Goal: Task Accomplishment & Management: Use online tool/utility

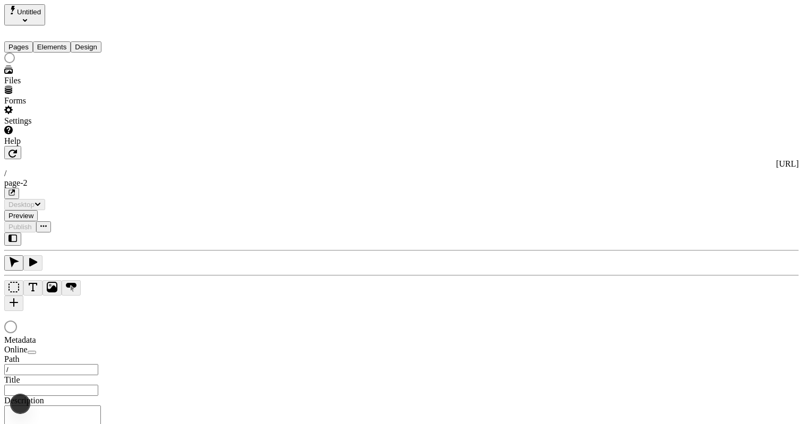
type input "/page-2"
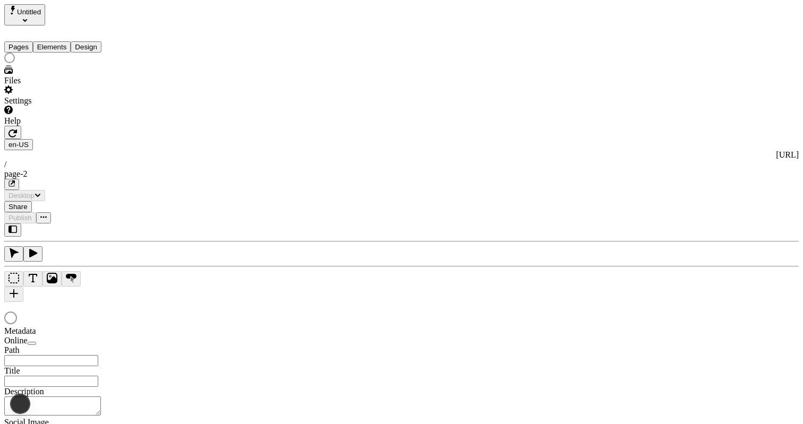
type input "/page-2"
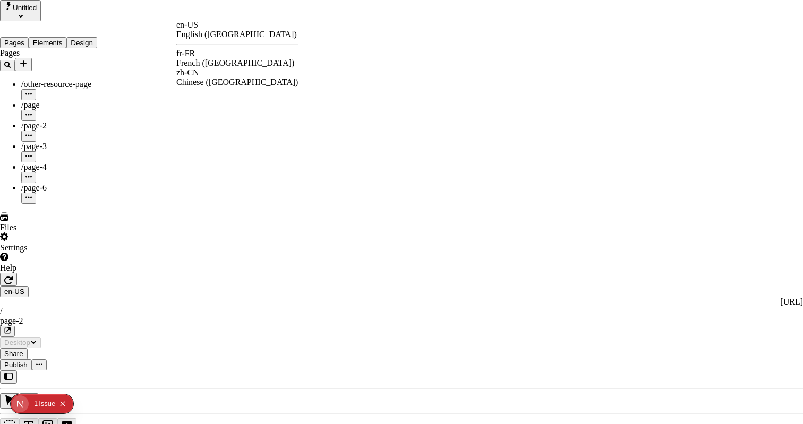
click at [218, 52] on div "fr-FR French ([GEOGRAPHIC_DATA])" at bounding box center [237, 58] width 122 height 19
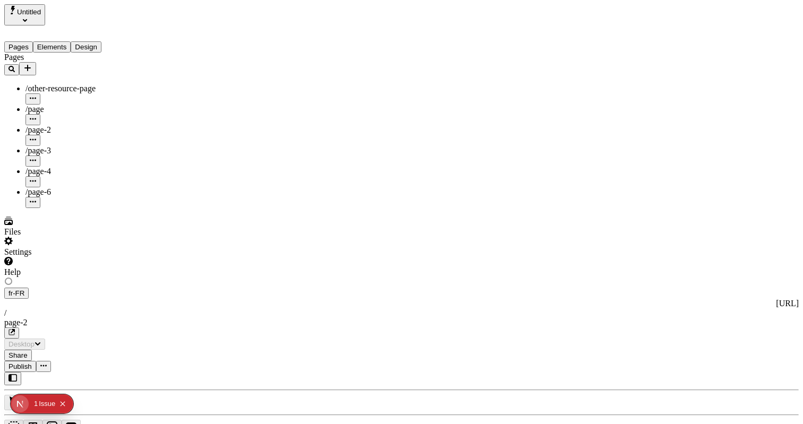
type input "/exploration-of-translations"
type input "The Great Translation Adventure"
type textarea "This is my French localized description. If it were empty, it would not appear …"
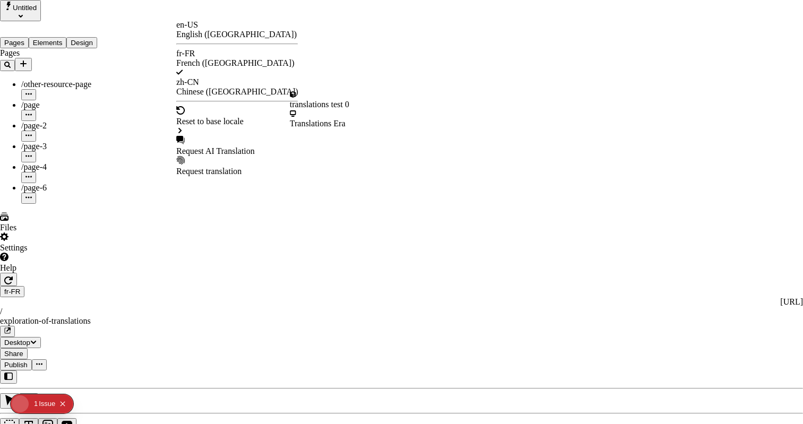
click at [215, 147] on div "Request AI Translation" at bounding box center [237, 152] width 122 height 10
checkbox input "true"
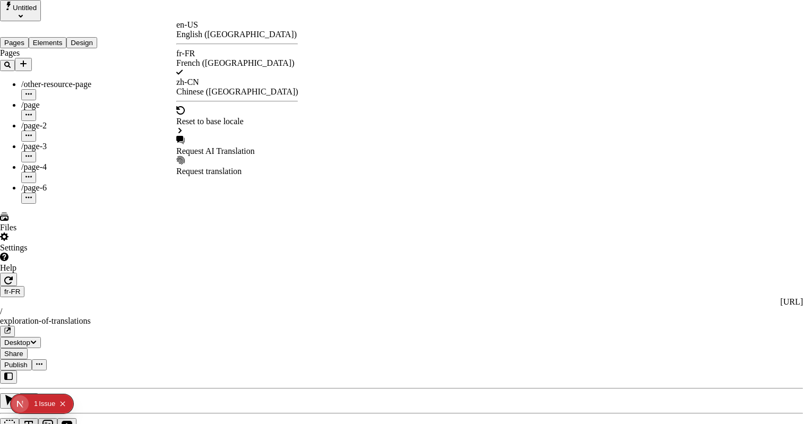
checkbox input "true"
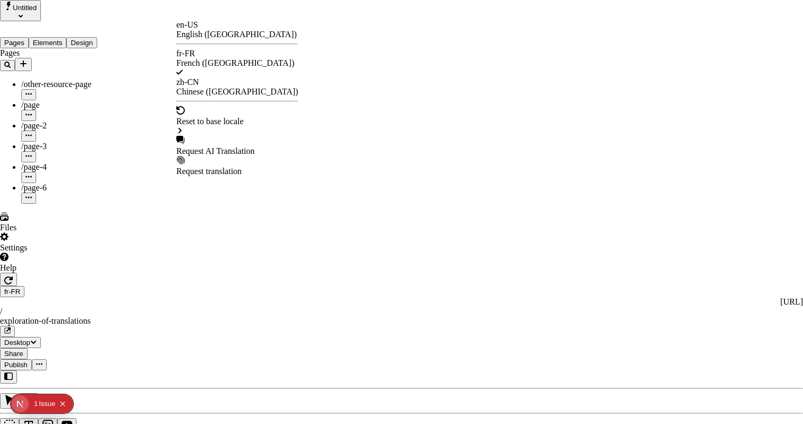
checkbox input "true"
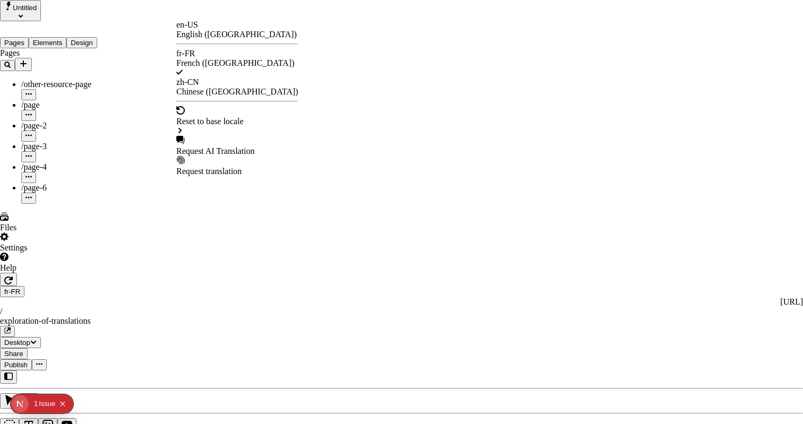
checkbox input "true"
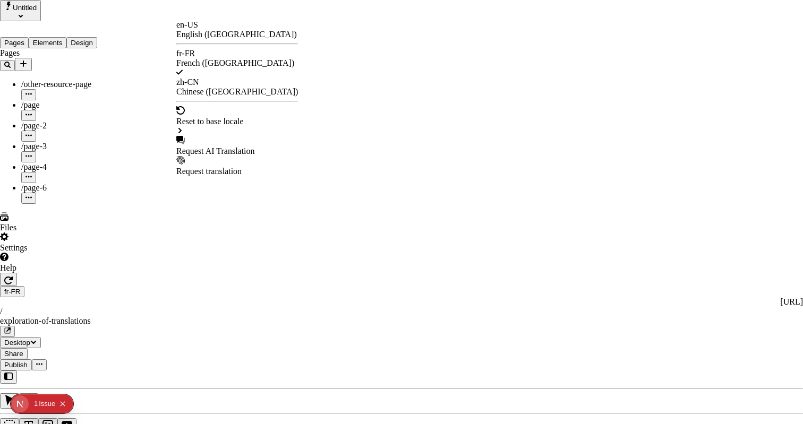
checkbox input "true"
checkbox input "false"
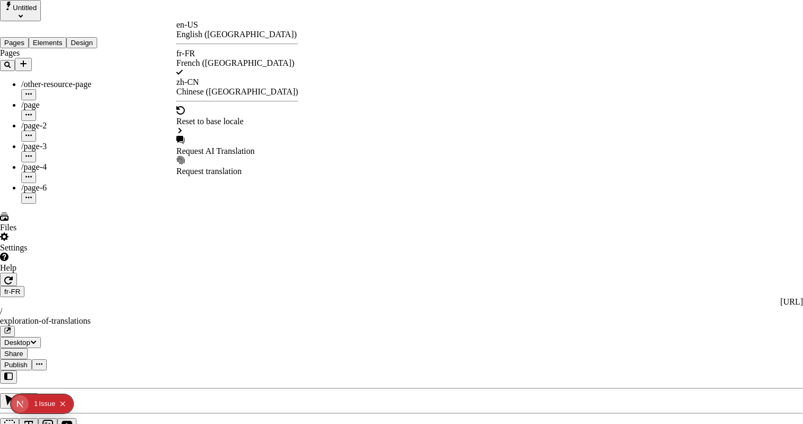
checkbox input "false"
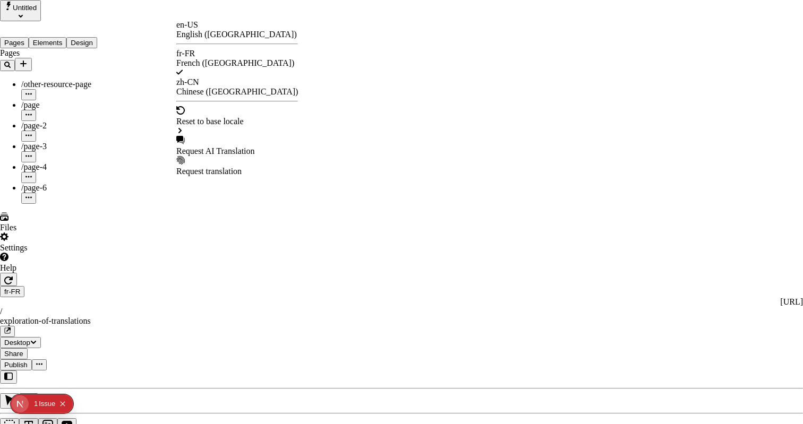
checkbox input "false"
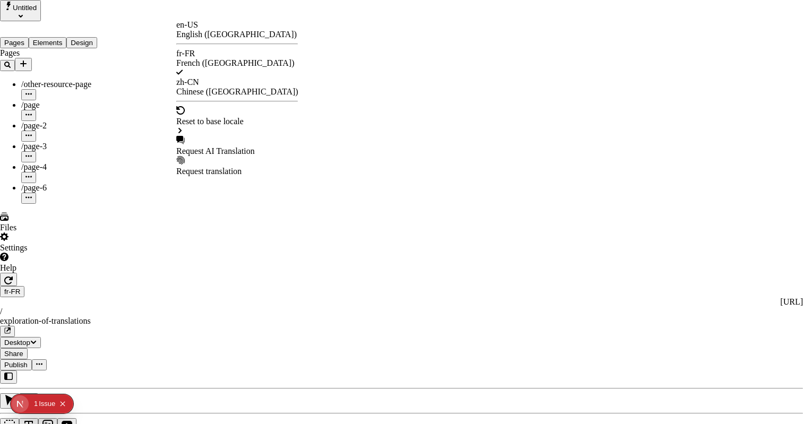
checkbox input "false"
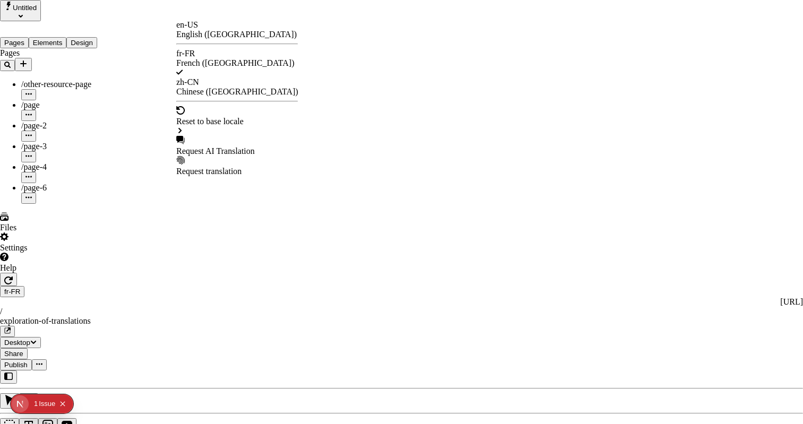
checkbox input "false"
type input "/exploration-des-traductions"
type input "La Grande Aventure de Traduction"
type textarea "Ceci est ma description localisée en français. Si elle était vide, elle n'appar…"
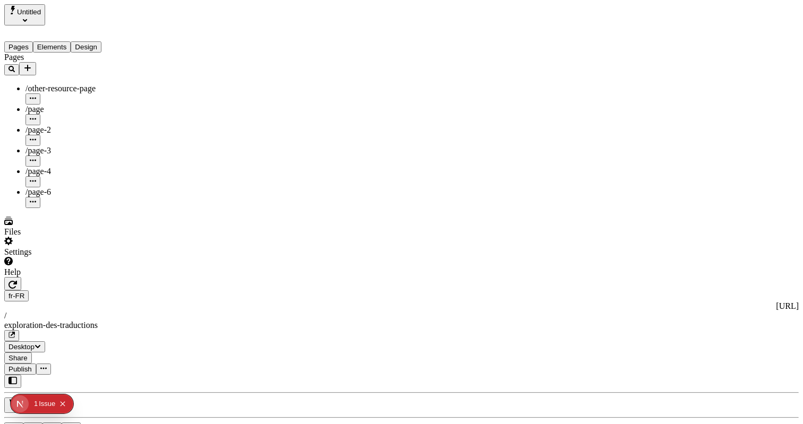
scroll to position [0, 135]
click at [17, 281] on icon "button" at bounding box center [12, 285] width 8 height 8
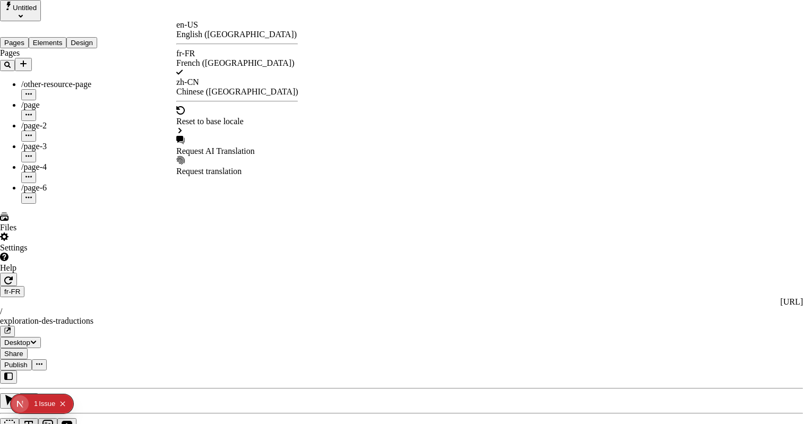
click at [225, 136] on div "Request AI Translation" at bounding box center [237, 146] width 122 height 20
checkbox input "true"
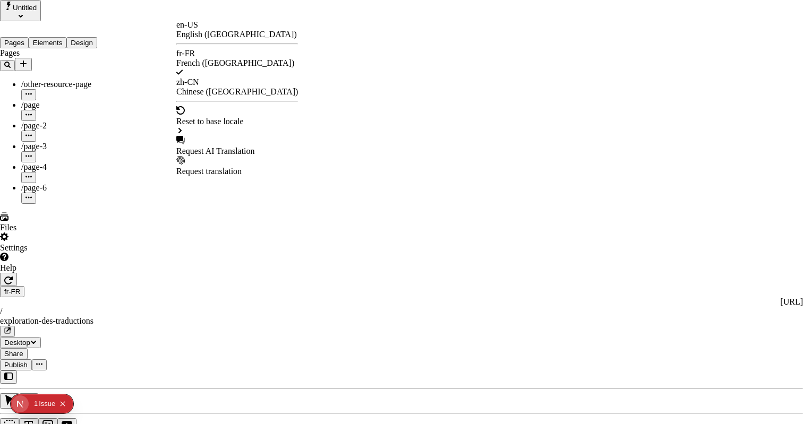
checkbox input "true"
checkbox input "false"
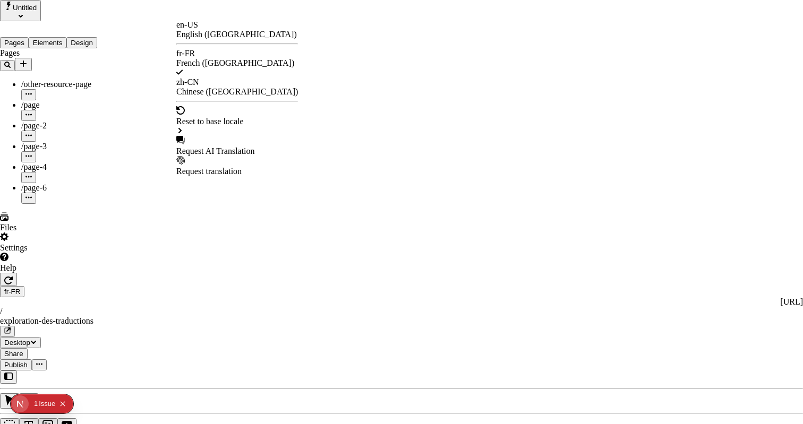
checkbox input "true"
checkbox input "false"
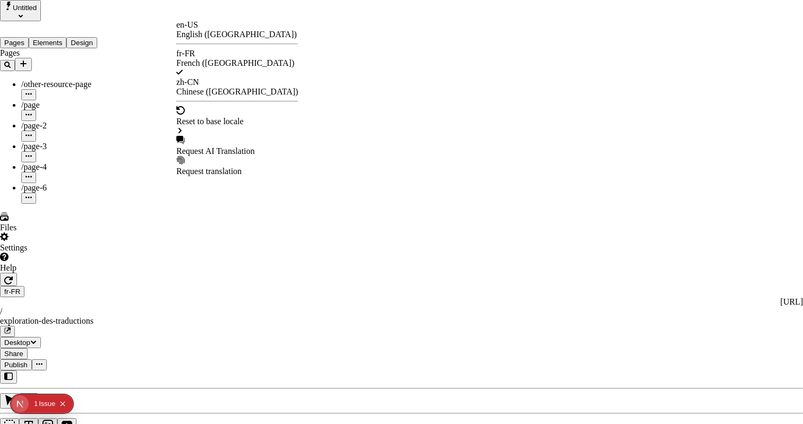
checkbox input "false"
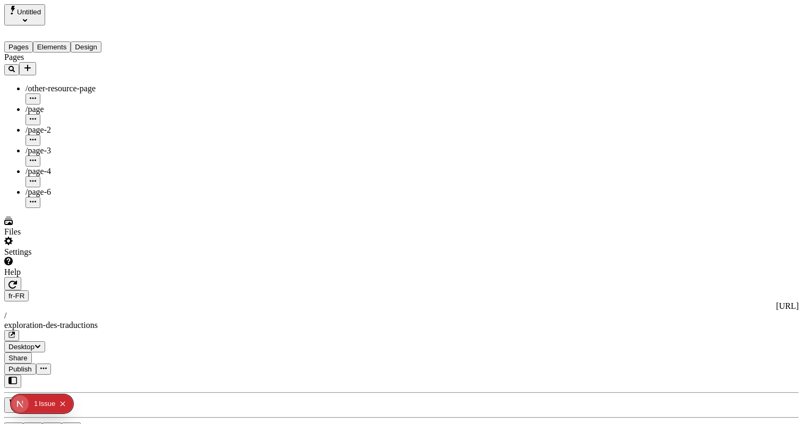
click at [17, 280] on icon "button" at bounding box center [12, 284] width 8 height 8
click at [15, 332] on icon "button" at bounding box center [11, 335] width 6 height 6
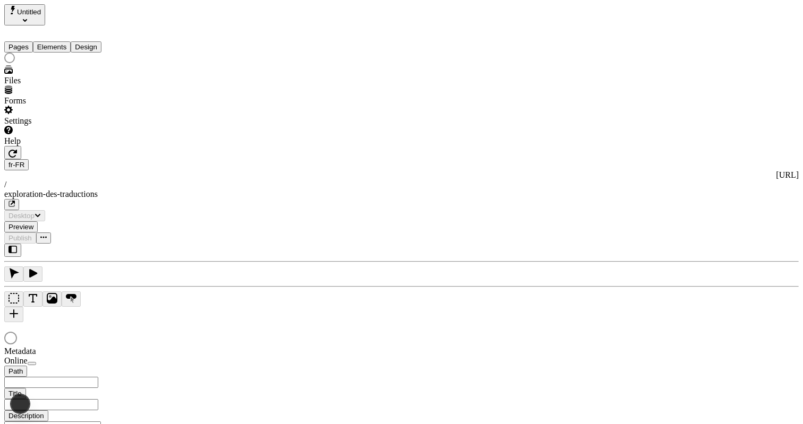
type input "La Grande Aventure de Traduction"
type input "/exploration-des-traductions"
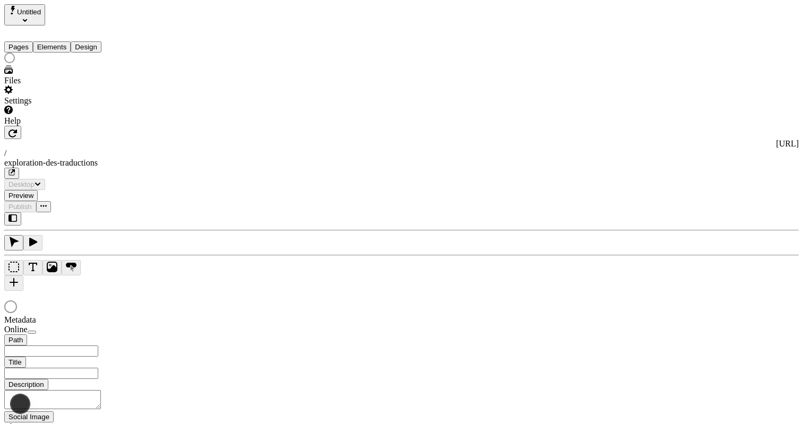
type input "/exploration-des-traductions"
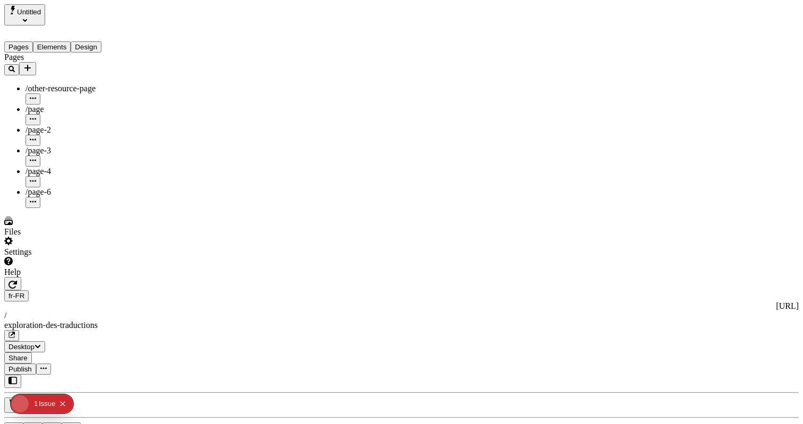
click at [42, 405] on div "Issue" at bounding box center [47, 404] width 16 height 19
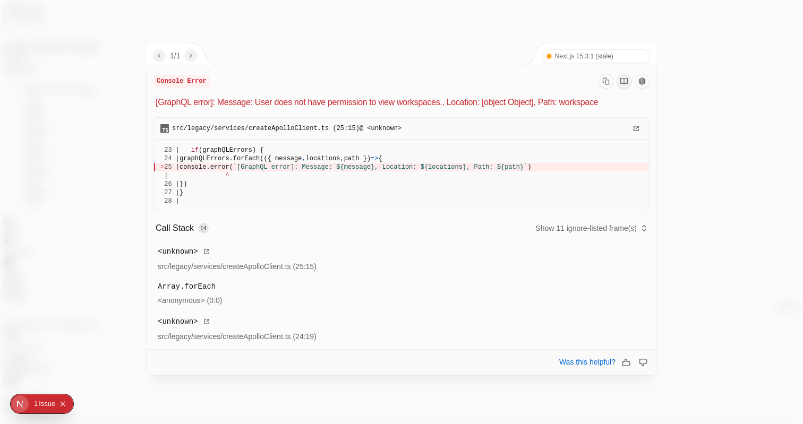
click at [302, 27] on div at bounding box center [401, 212] width 803 height 424
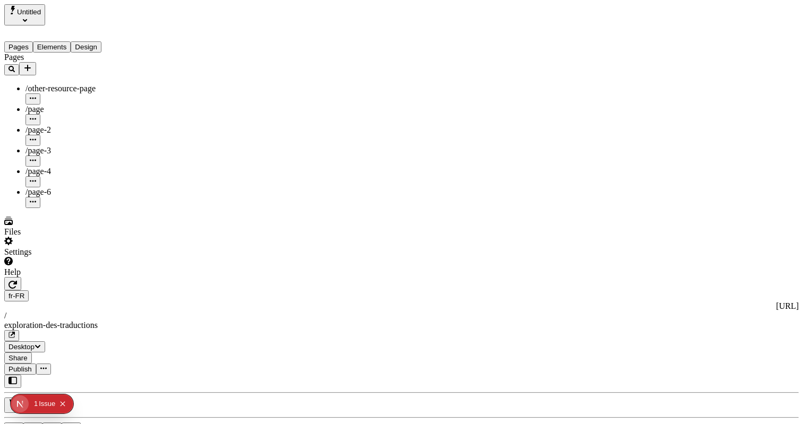
click at [32, 365] on span "Publish" at bounding box center [19, 369] width 23 height 8
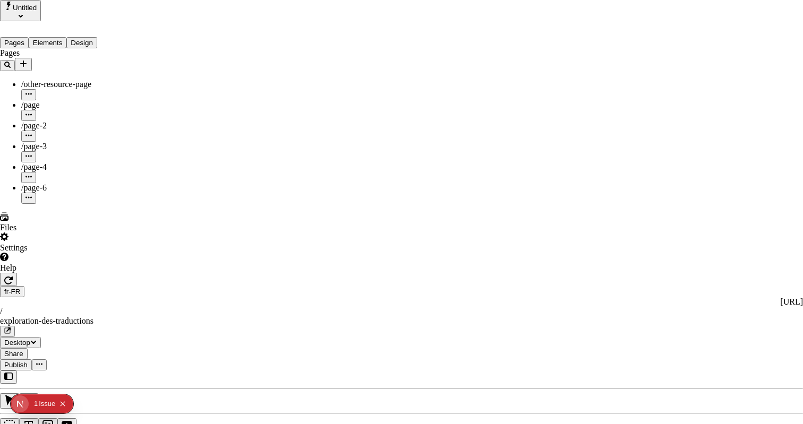
type input "The Great Translation Adventure"
type input "/exploration-of-translations"
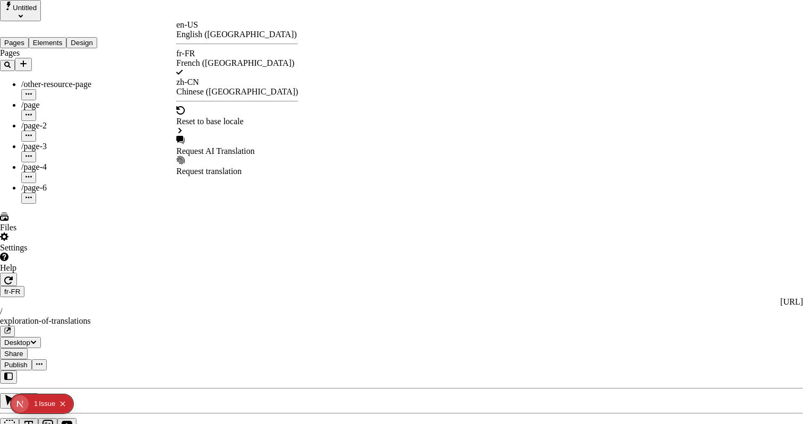
click at [250, 147] on div "Request AI Translation" at bounding box center [237, 152] width 122 height 10
checkbox input "true"
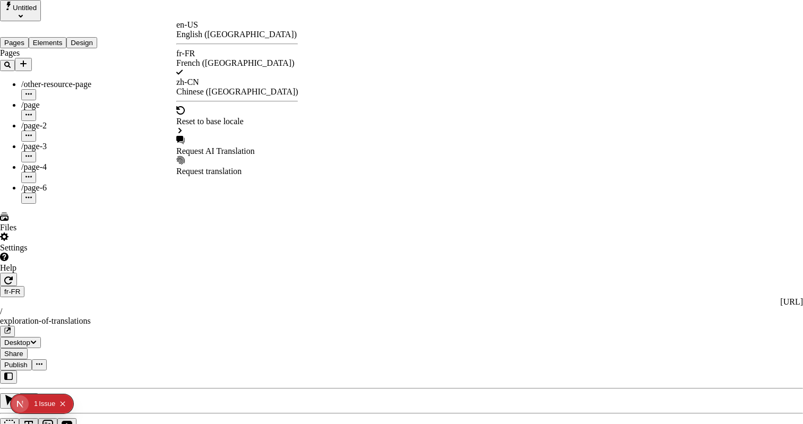
checkbox input "true"
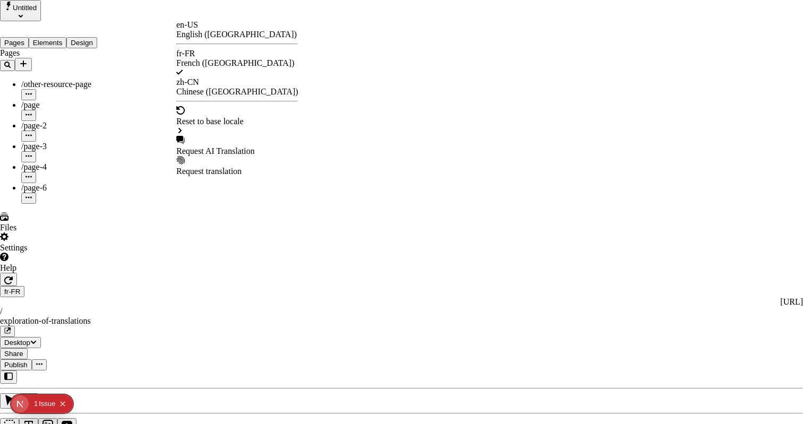
checkbox input "true"
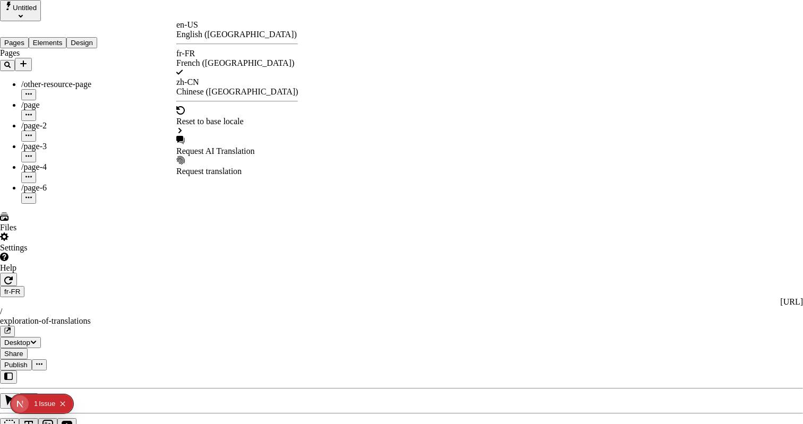
checkbox input "true"
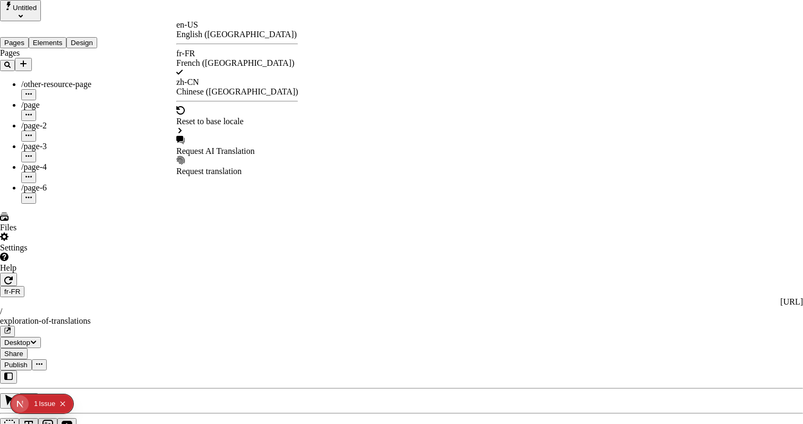
checkbox input "true"
checkbox input "false"
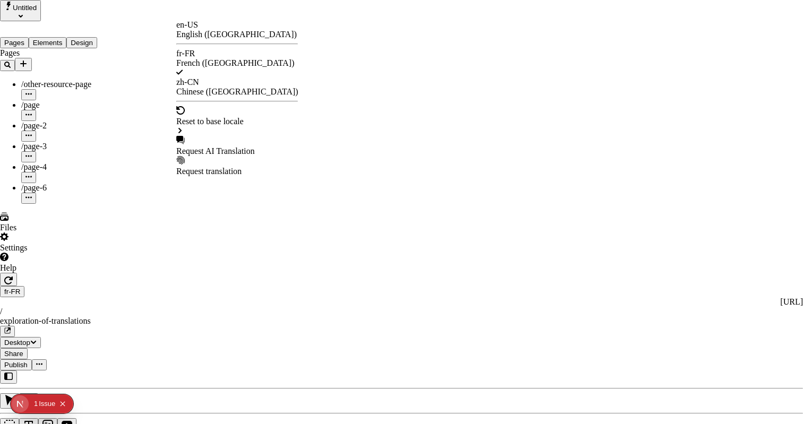
checkbox input "false"
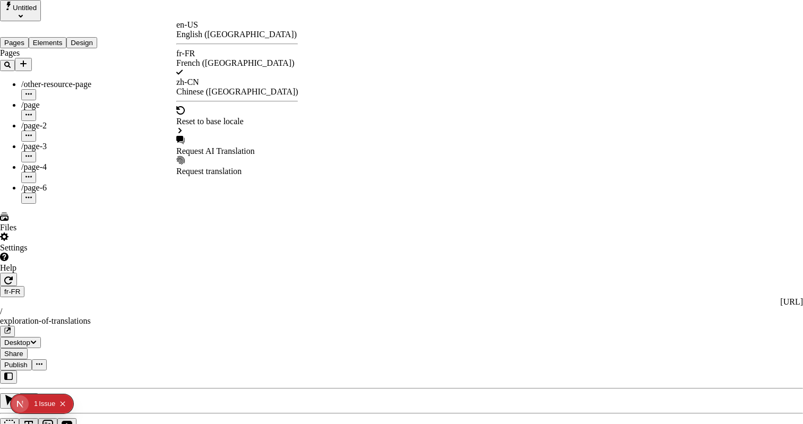
checkbox input "false"
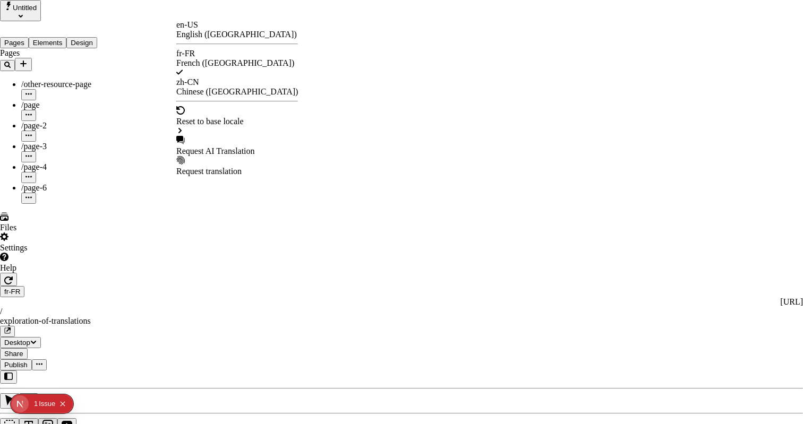
checkbox input "false"
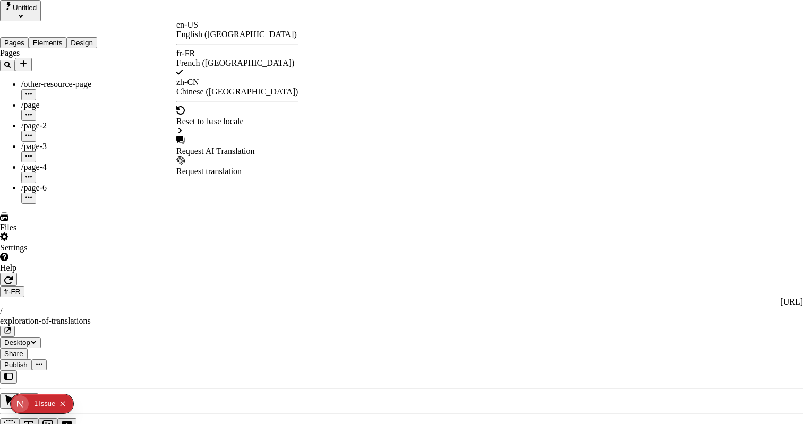
checkbox input "false"
type input "/exploration-des-traductions"
type input "La Grande Aventure de la Traduction"
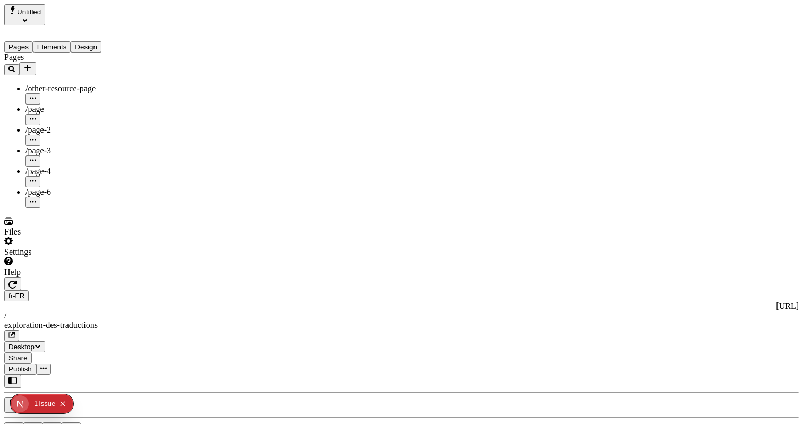
scroll to position [0, 40]
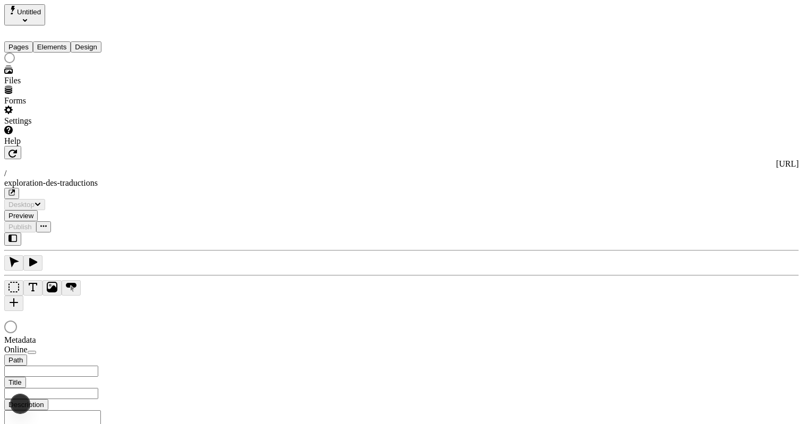
type input "/exploration-des-traductions"
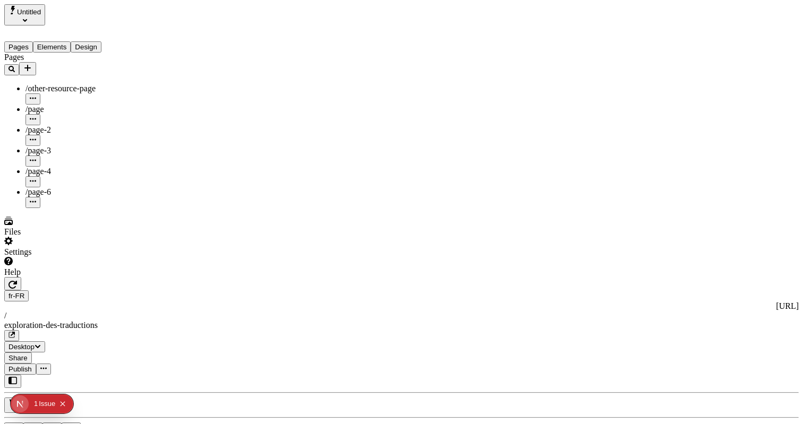
scroll to position [0, 23]
click at [32, 365] on span "Publish" at bounding box center [19, 369] width 23 height 8
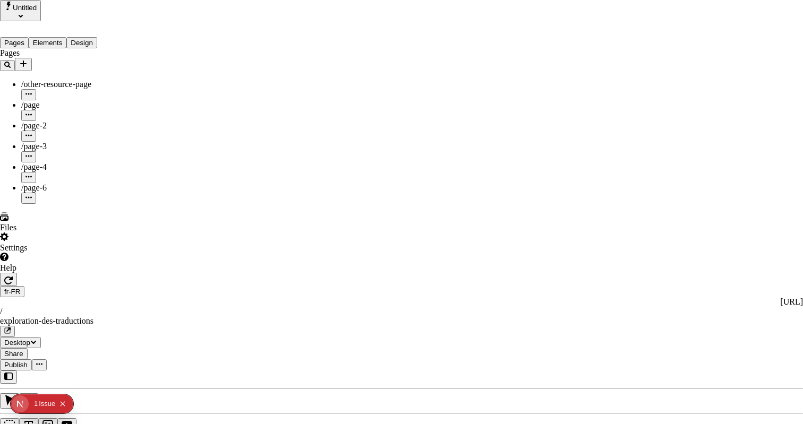
type input "The Great Translation Adventure"
type input "/exploration-of-translations"
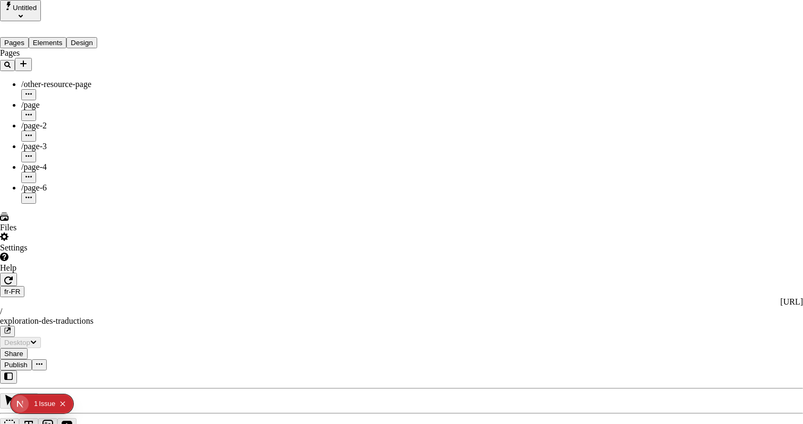
scroll to position [0, 0]
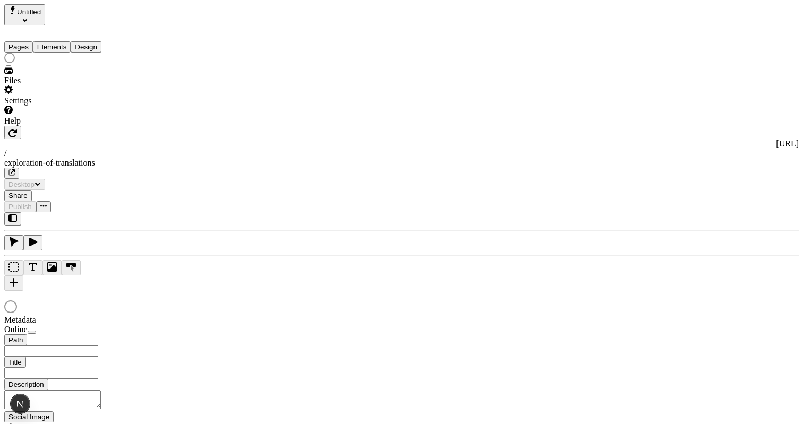
type input "The Great Translation Adventure"
type input "/exploration-of-translations"
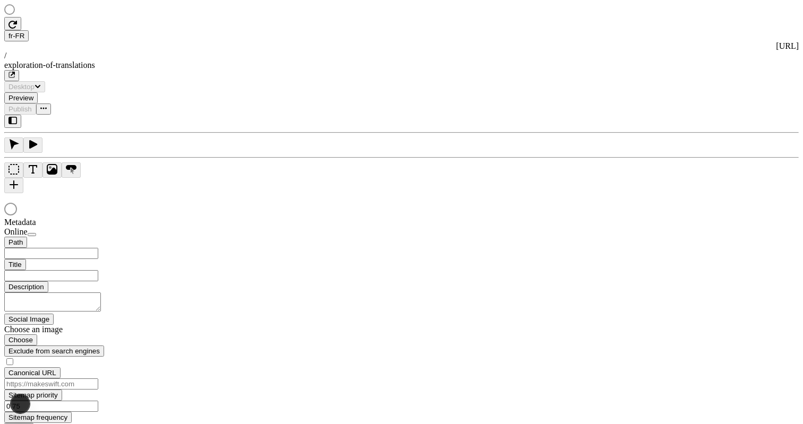
type input "The Great Translation Adventure"
type input "/exploration-of-translations"
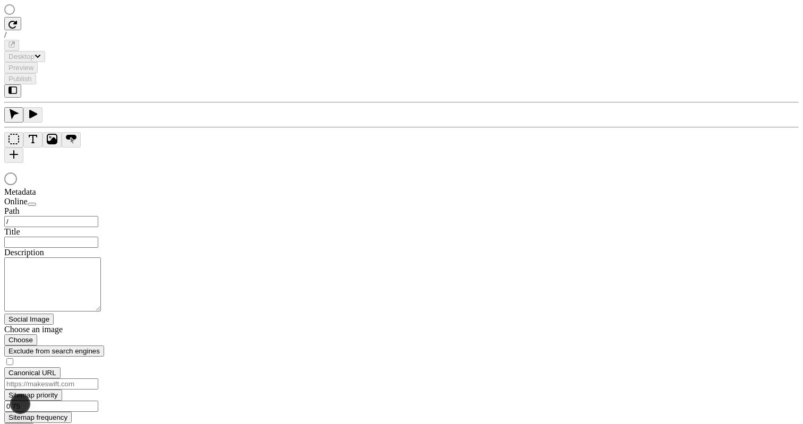
type input "/page-2"
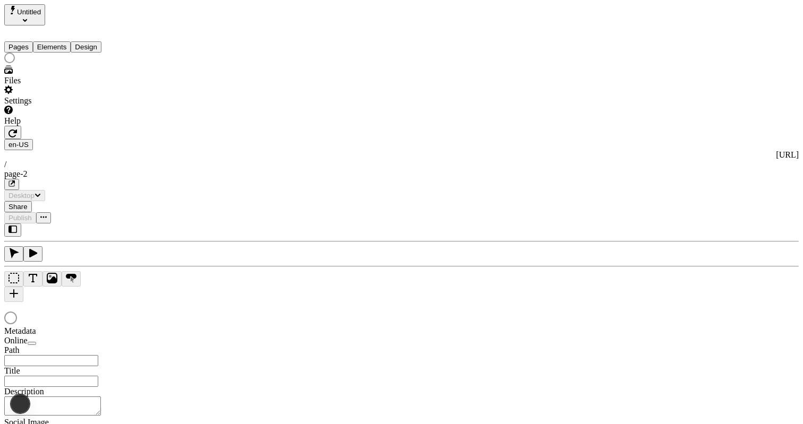
type input "/page-2"
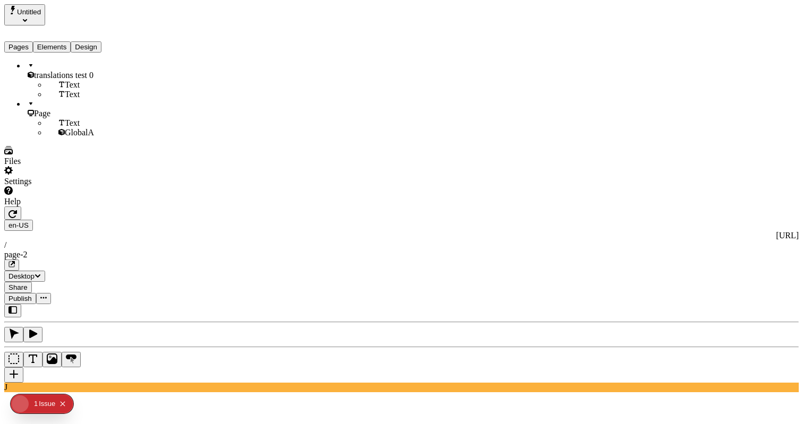
click at [63, 41] on button "Elements" at bounding box center [52, 46] width 38 height 11
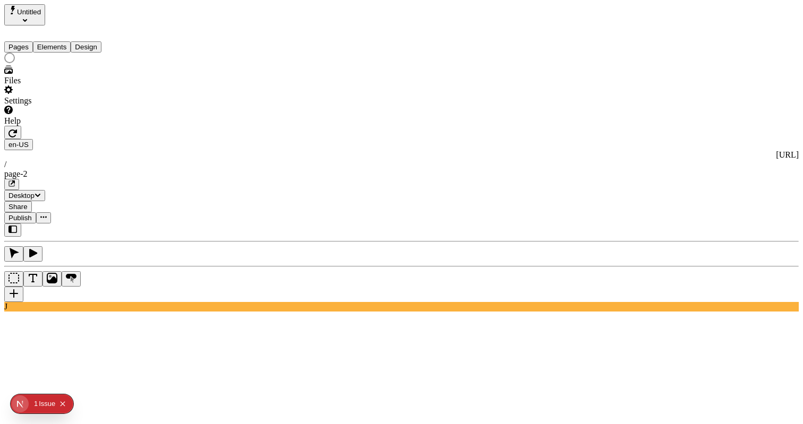
click at [30, 42] on button "Pages" at bounding box center [18, 46] width 29 height 11
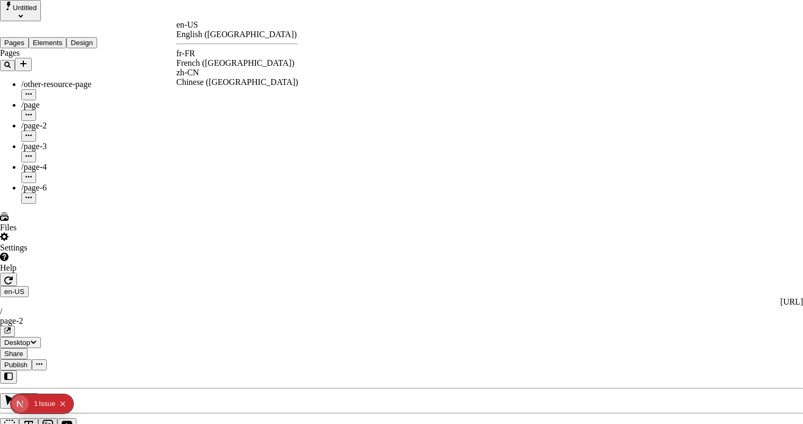
click at [216, 61] on div "fr-FR French ([GEOGRAPHIC_DATA])" at bounding box center [237, 58] width 122 height 19
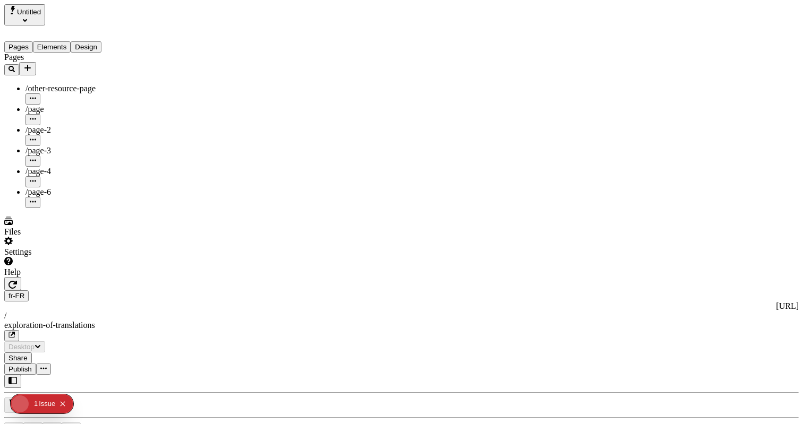
type input "The Great Translation Adventure"
type textarea "This is my French localized description. If it were empty, it would not appear …"
type input "/exploration-of-translations"
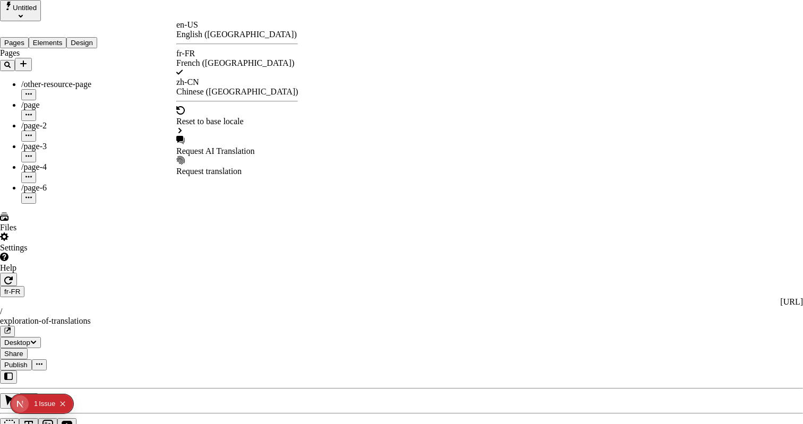
click at [227, 147] on div "Request AI Translation" at bounding box center [237, 152] width 122 height 10
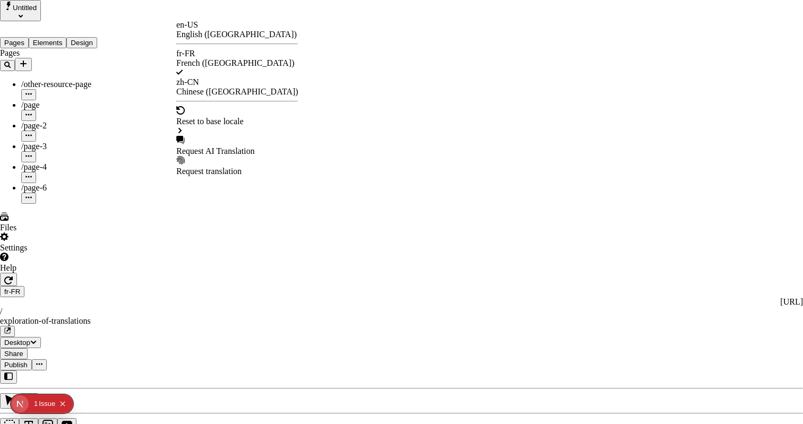
click at [210, 147] on div "Request AI Translation" at bounding box center [237, 152] width 122 height 10
click at [207, 147] on div "Request AI Translation" at bounding box center [237, 152] width 122 height 10
